Goal: Task Accomplishment & Management: Use online tool/utility

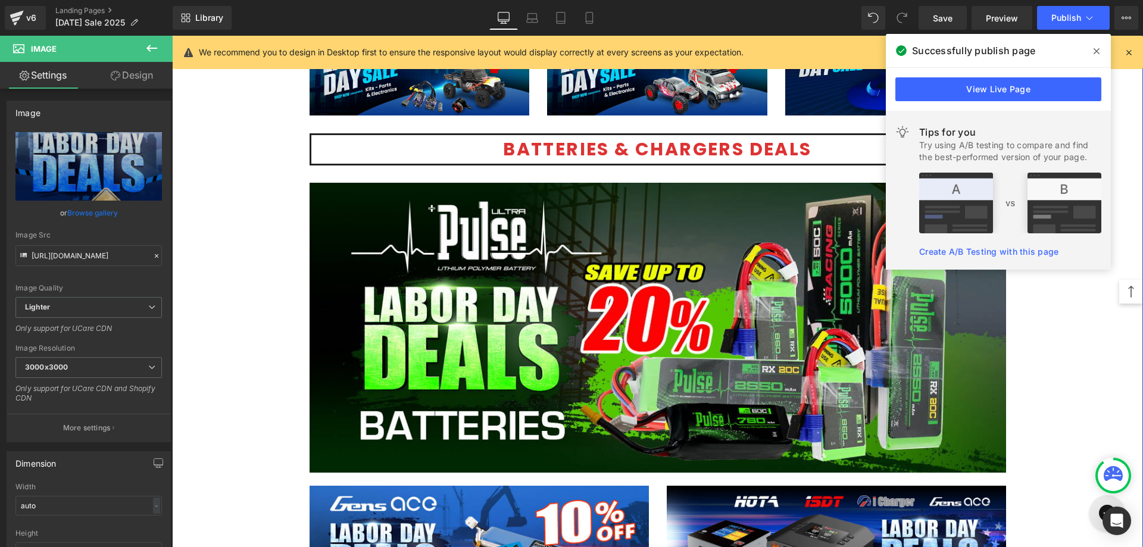
scroll to position [2917, 0]
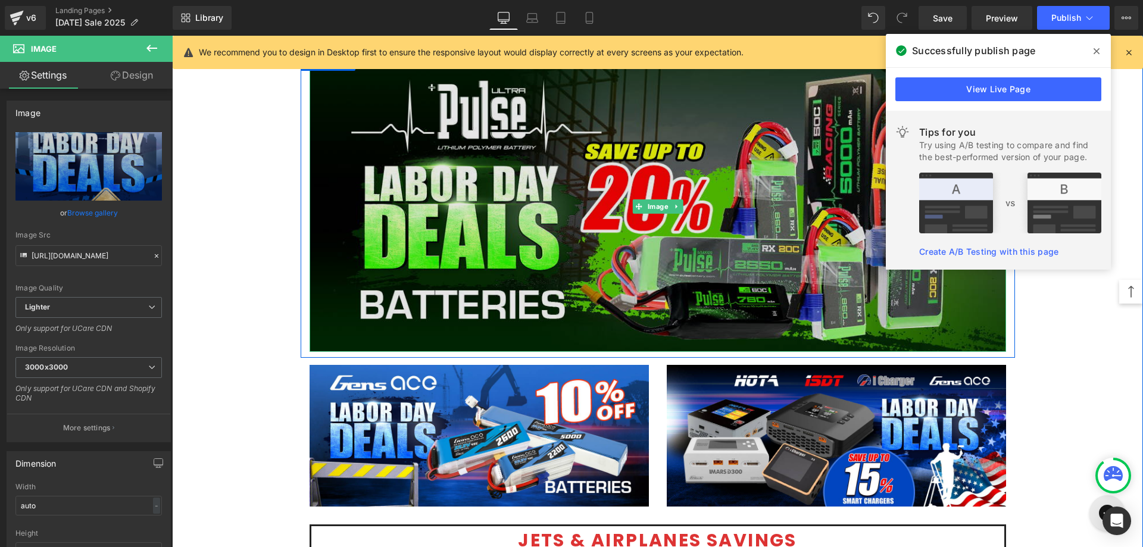
click at [512, 241] on img at bounding box center [658, 207] width 697 height 291
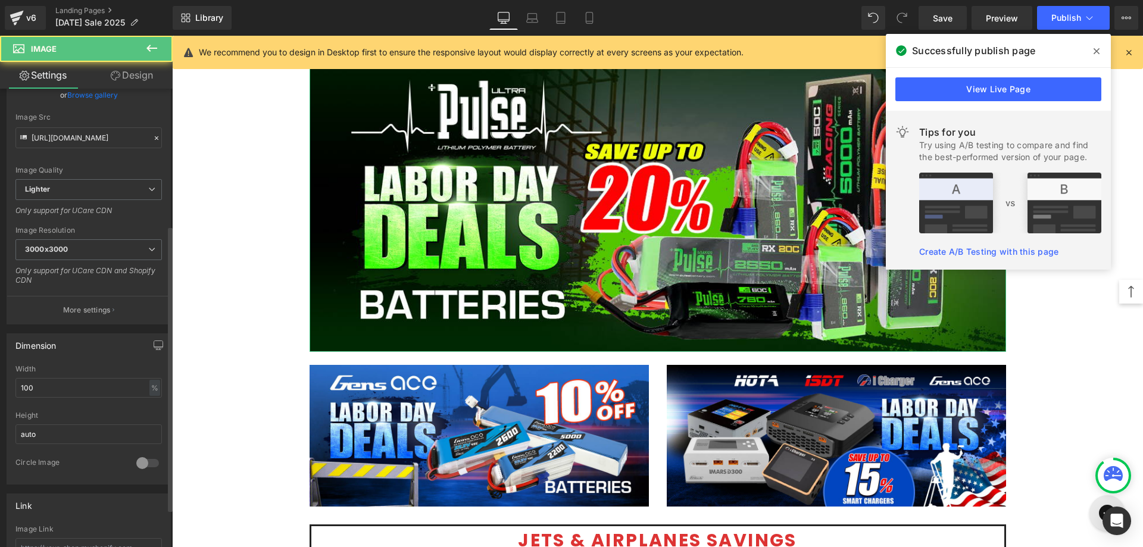
scroll to position [298, 0]
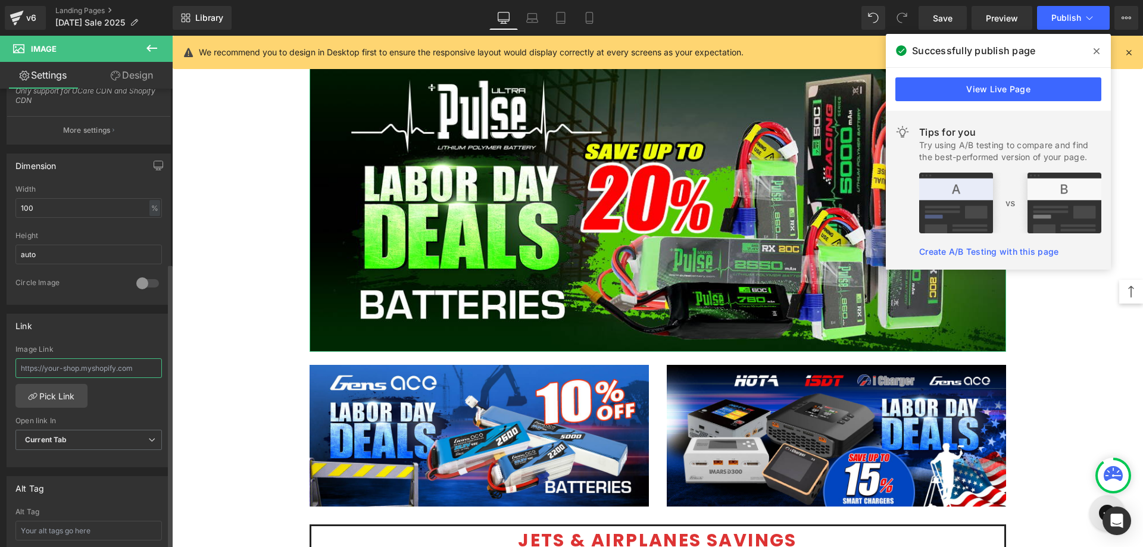
click at [114, 373] on input "text" at bounding box center [88, 368] width 146 height 20
paste input "[URL][DOMAIN_NAME]"
type input "[URL][DOMAIN_NAME]"
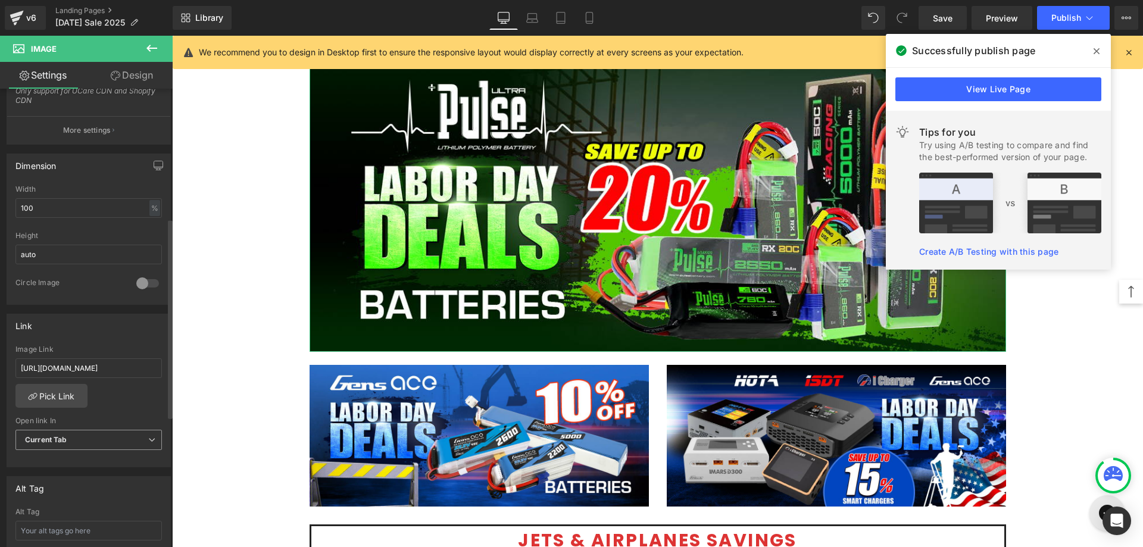
click at [105, 441] on span "Current Tab" at bounding box center [88, 440] width 146 height 21
click at [96, 471] on li "New Tab" at bounding box center [86, 479] width 142 height 18
click at [115, 404] on div "[URL][DOMAIN_NAME] Image Link [URL][DOMAIN_NAME] Pick Link Current Tab New Tab …" at bounding box center [88, 406] width 163 height 122
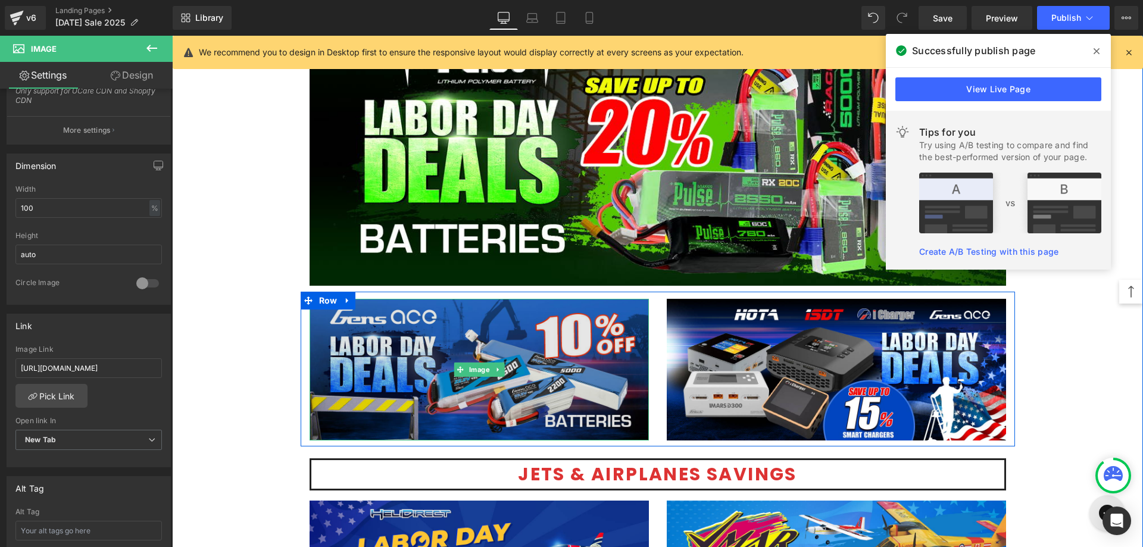
scroll to position [3096, 0]
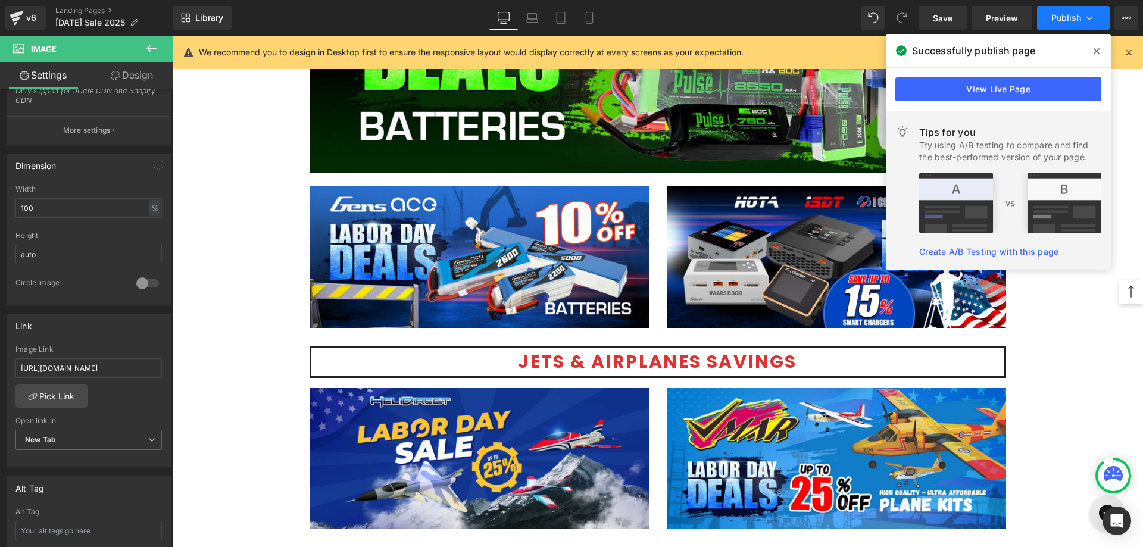
click at [1076, 23] on button "Publish" at bounding box center [1073, 18] width 73 height 24
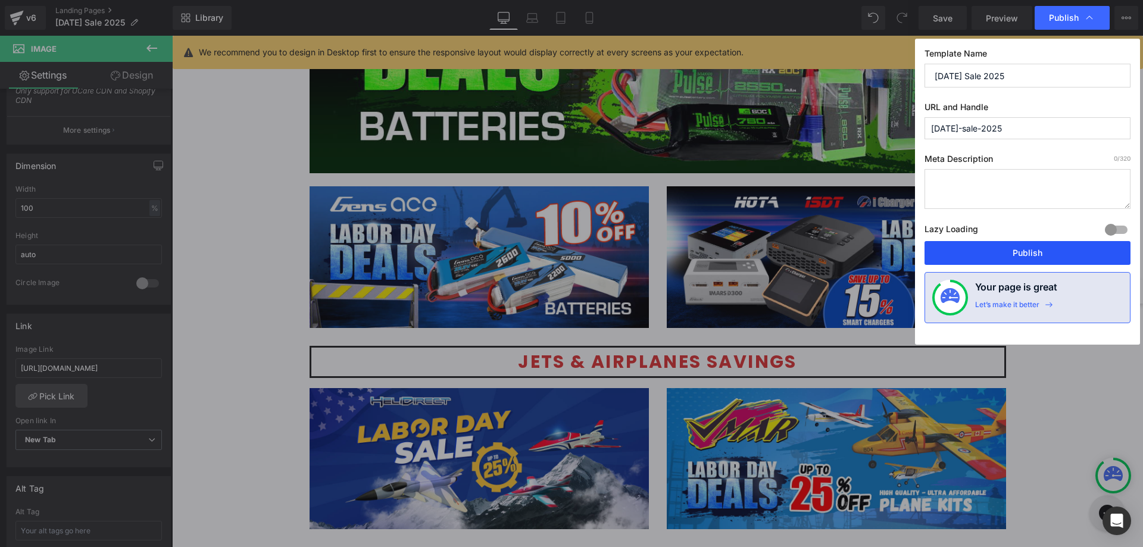
click at [994, 261] on button "Publish" at bounding box center [1028, 253] width 206 height 24
